Goal: Navigation & Orientation: Find specific page/section

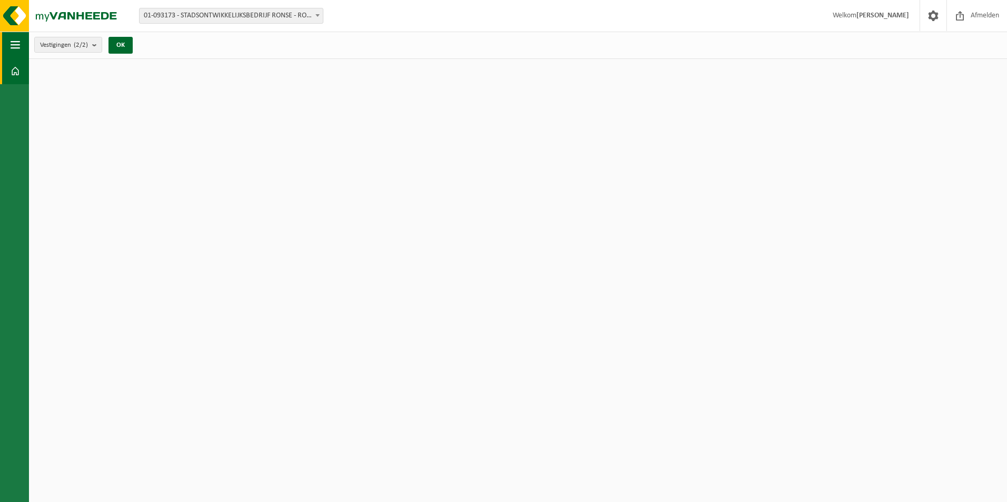
click at [18, 45] on span "button" at bounding box center [15, 45] width 9 height 26
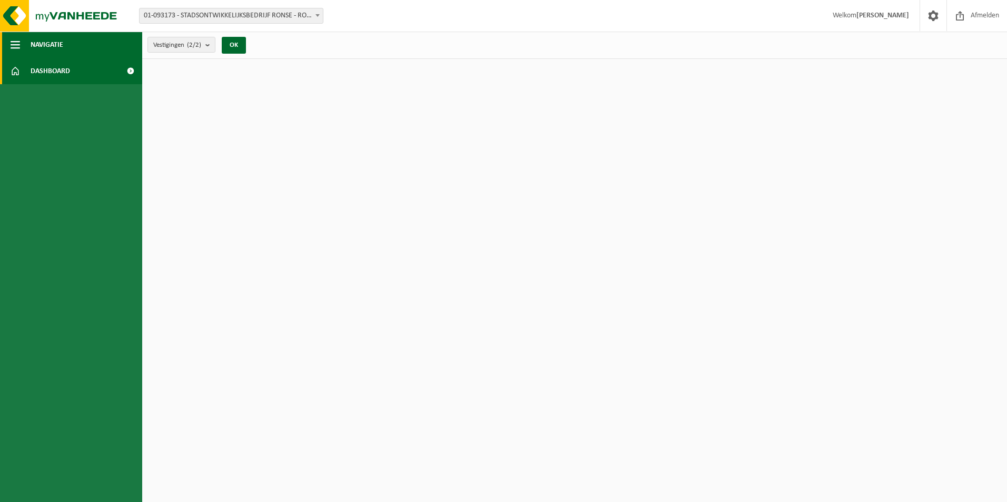
click at [44, 42] on span "Navigatie" at bounding box center [47, 45] width 33 height 26
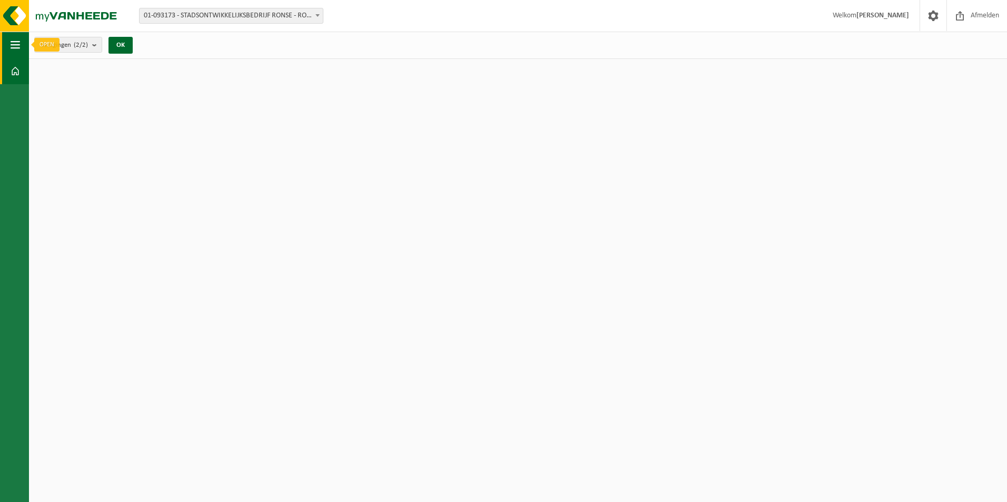
click at [19, 42] on span "button" at bounding box center [15, 45] width 9 height 26
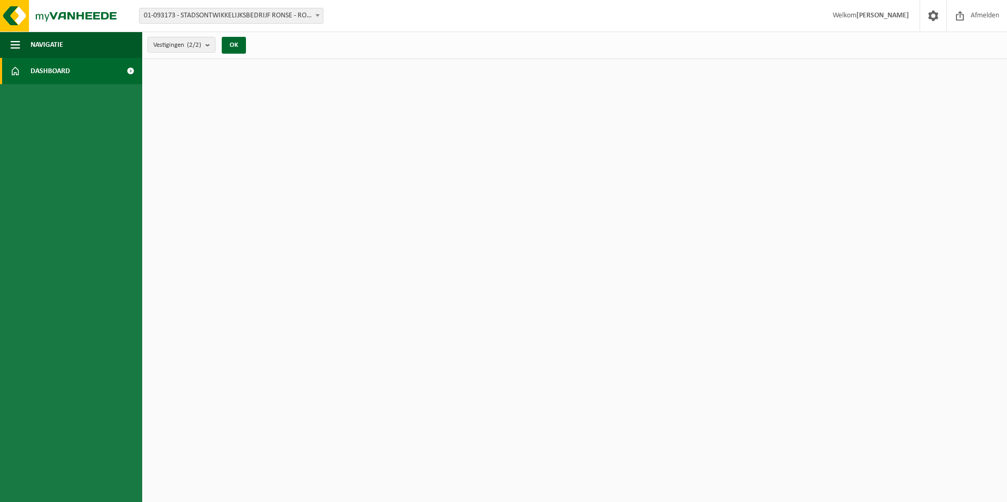
click at [131, 68] on span at bounding box center [130, 71] width 24 height 26
click at [132, 69] on span at bounding box center [130, 71] width 24 height 26
click at [131, 66] on span at bounding box center [130, 71] width 24 height 26
click at [65, 74] on span "Dashboard" at bounding box center [50, 71] width 39 height 26
drag, startPoint x: 123, startPoint y: 67, endPoint x: 95, endPoint y: 123, distance: 61.7
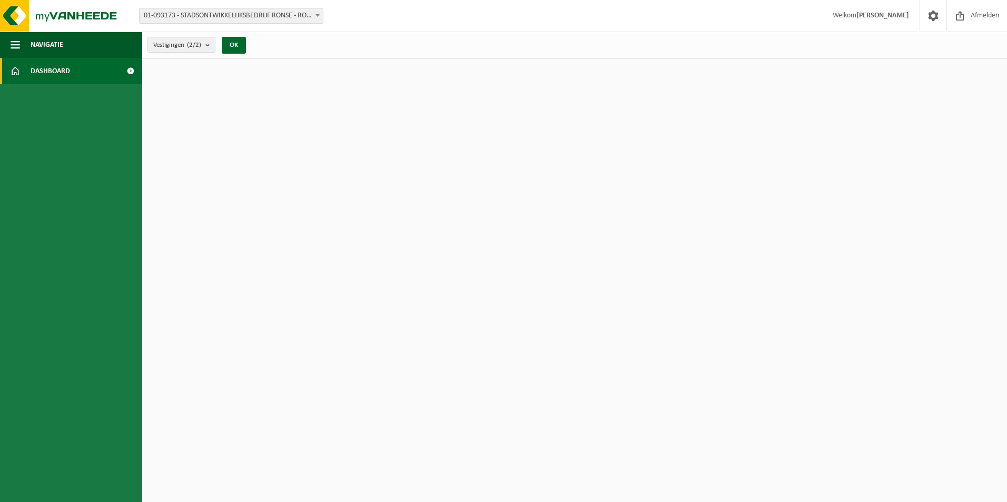
click at [95, 123] on ul "Navigatie Afmelden Dashboard" at bounding box center [71, 267] width 142 height 471
click at [132, 68] on span at bounding box center [130, 71] width 24 height 26
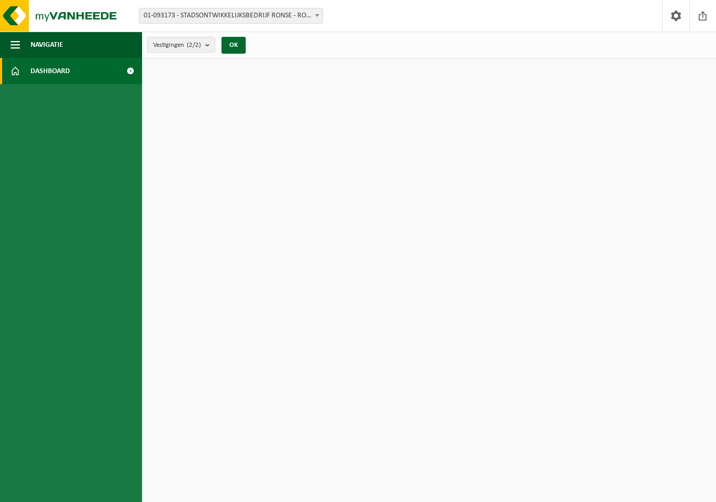
click at [55, 72] on span "Dashboard" at bounding box center [50, 71] width 39 height 26
